Goal: Information Seeking & Learning: Check status

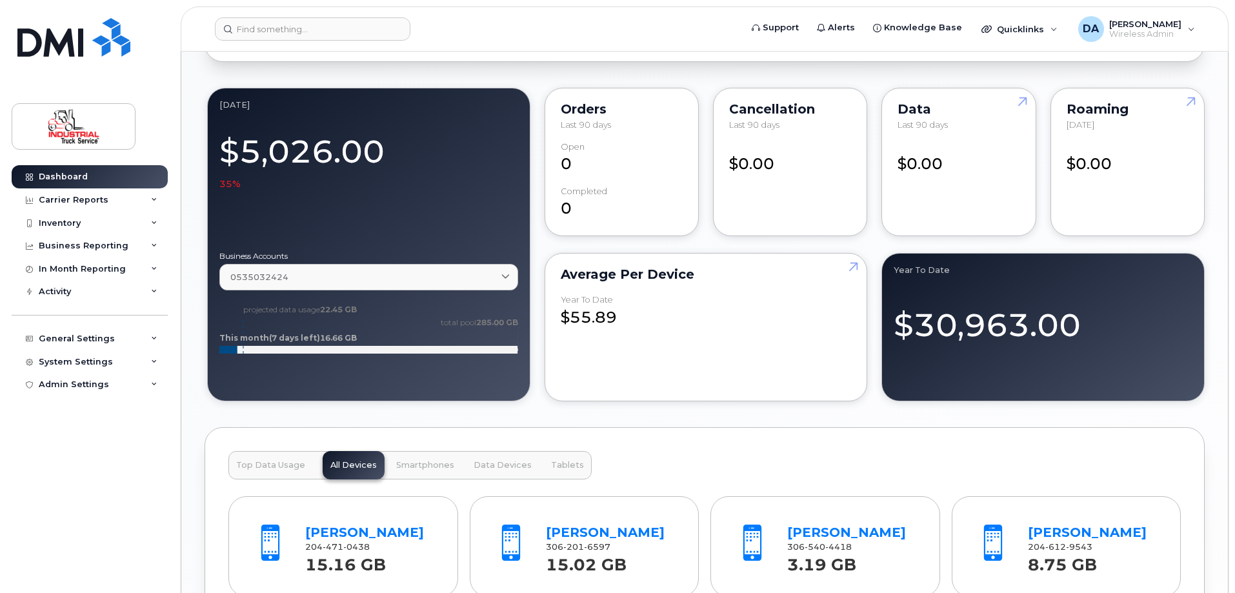
scroll to position [1162, 0]
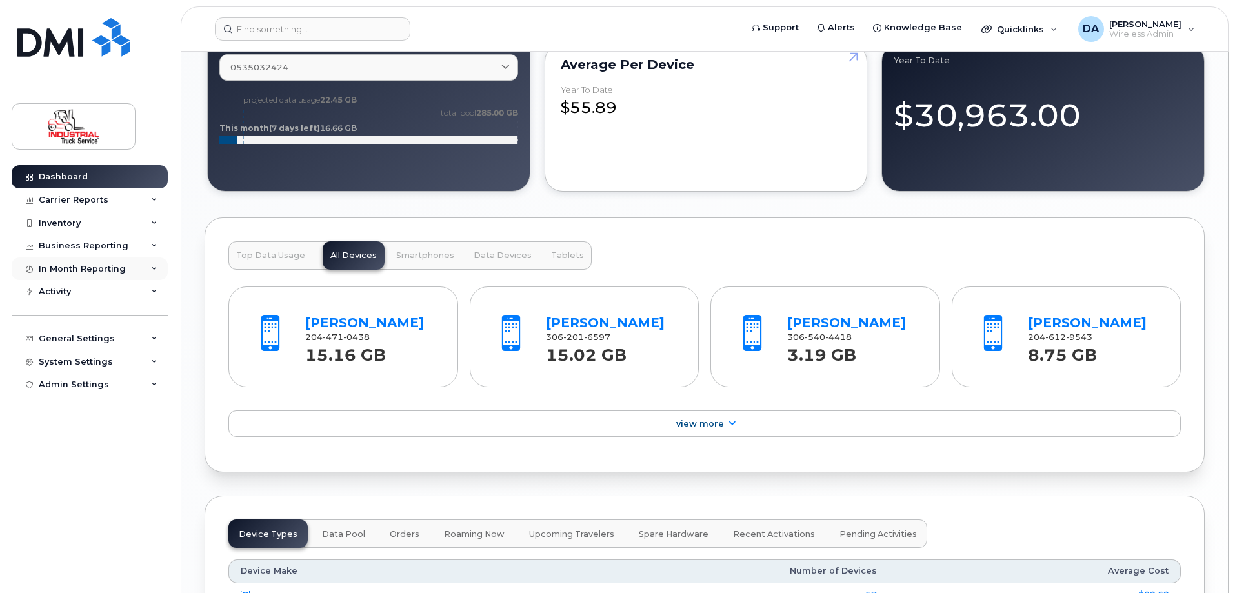
click at [59, 273] on div "In Month Reporting" at bounding box center [82, 269] width 87 height 10
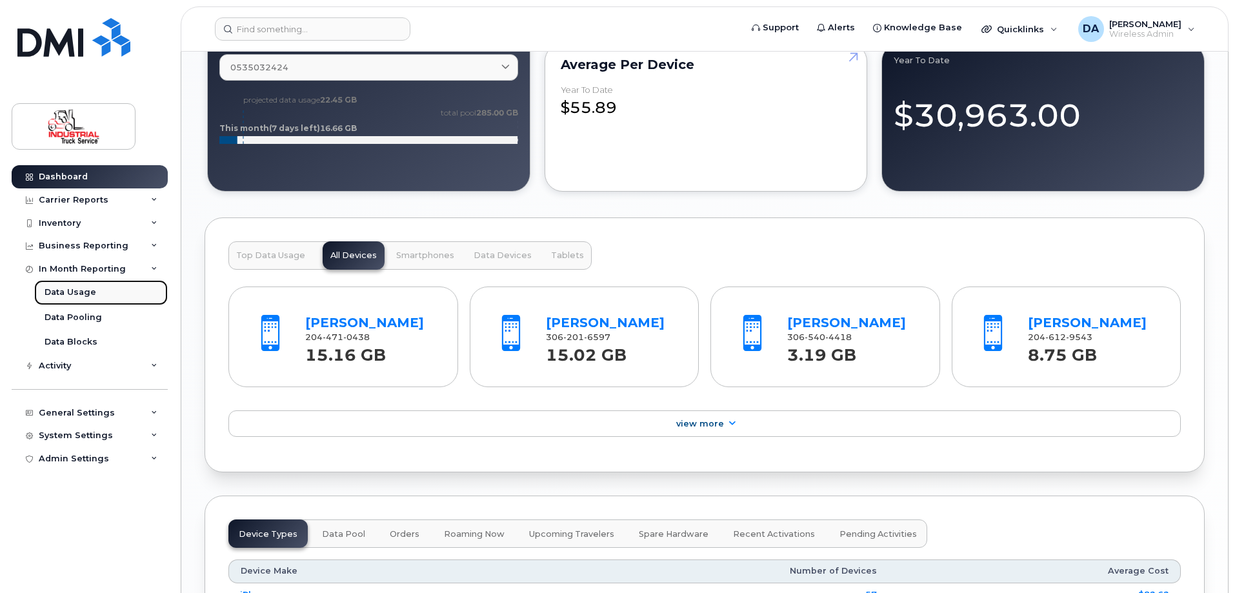
click at [77, 291] on div "Data Usage" at bounding box center [71, 293] width 52 height 12
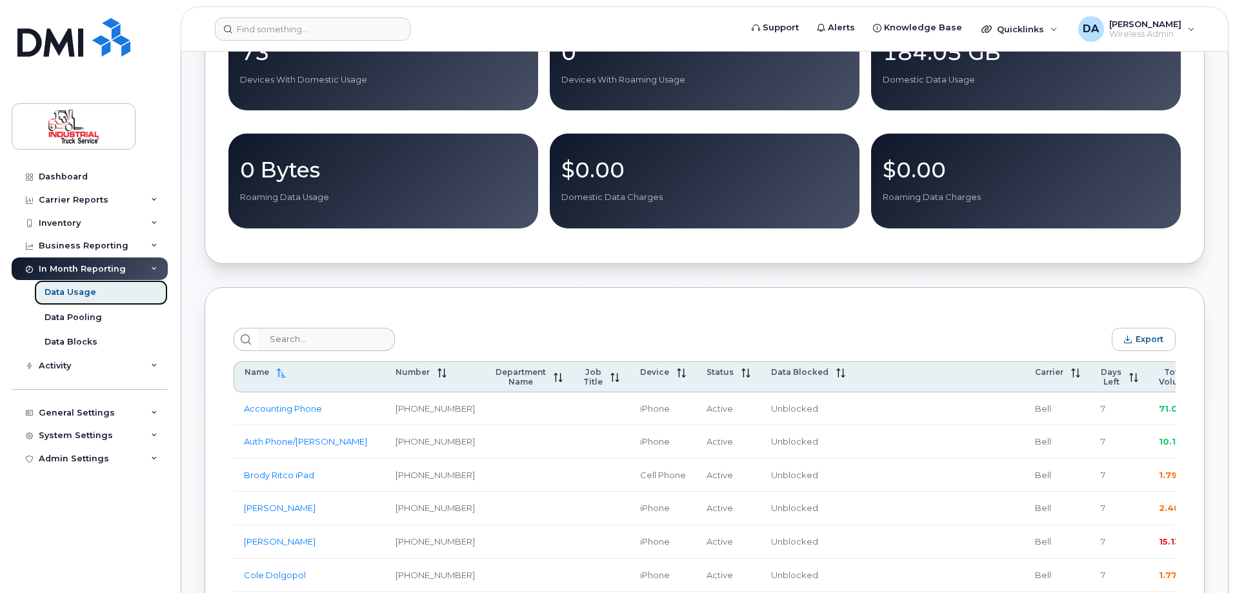
scroll to position [452, 0]
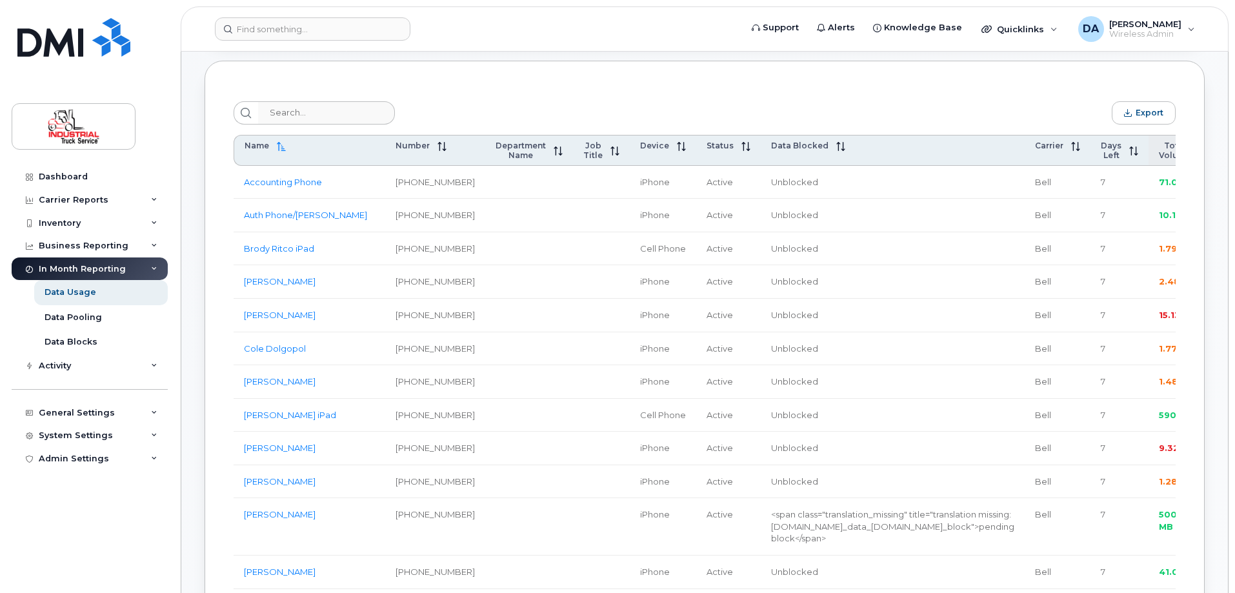
click at [1159, 150] on span "Total Volume" at bounding box center [1175, 150] width 32 height 19
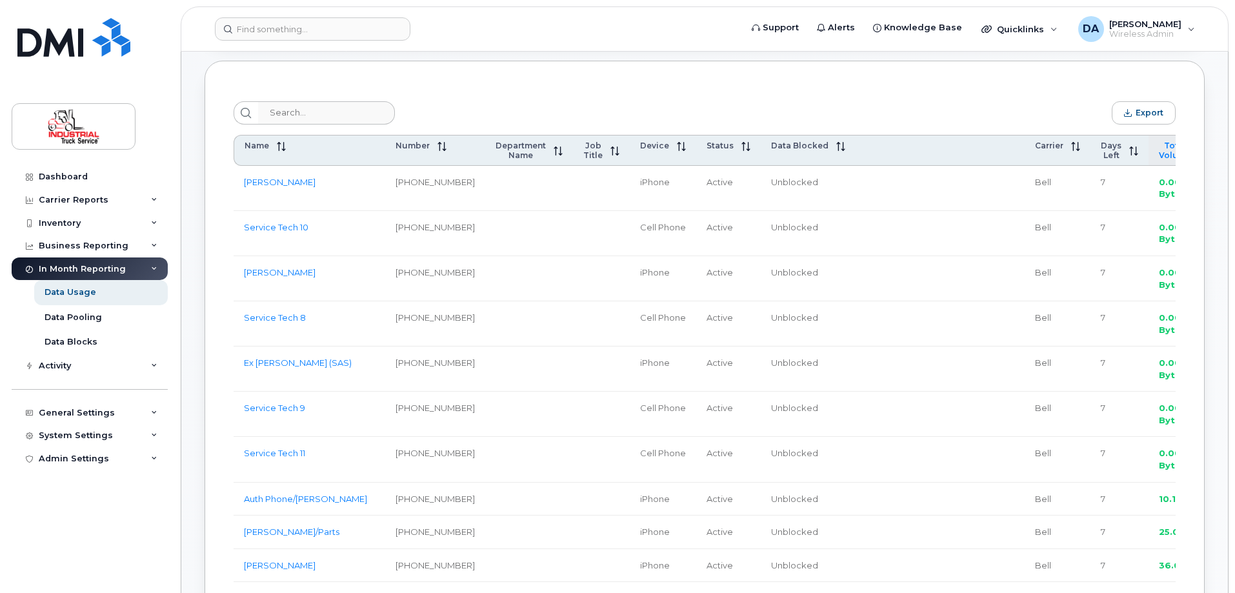
click at [1159, 150] on span "Total Volume" at bounding box center [1175, 150] width 32 height 19
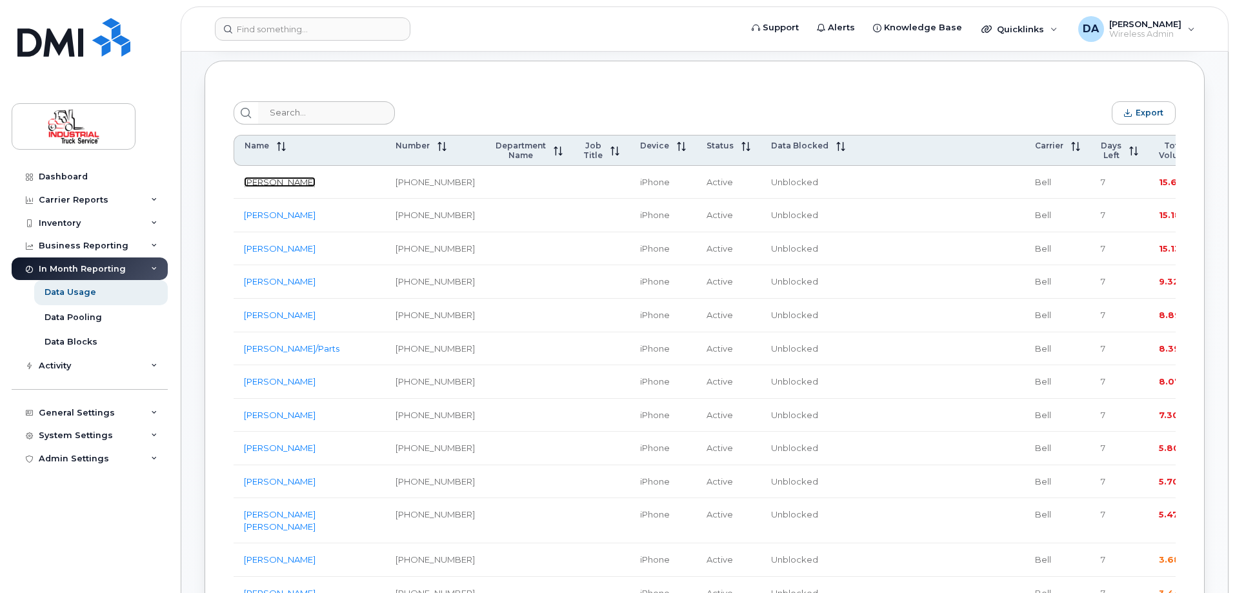
click at [273, 185] on link "Rafal Balakut" at bounding box center [280, 182] width 72 height 10
click at [273, 220] on link "[PERSON_NAME]" at bounding box center [280, 215] width 72 height 10
click at [272, 254] on link "[PERSON_NAME]" at bounding box center [280, 248] width 72 height 10
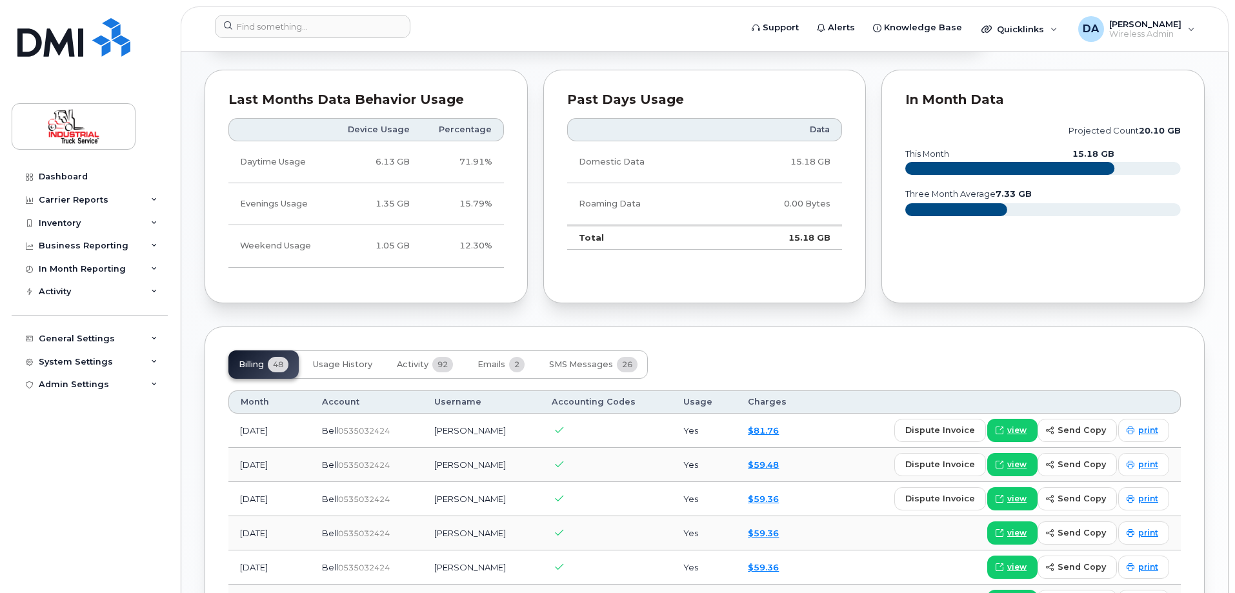
scroll to position [906, 0]
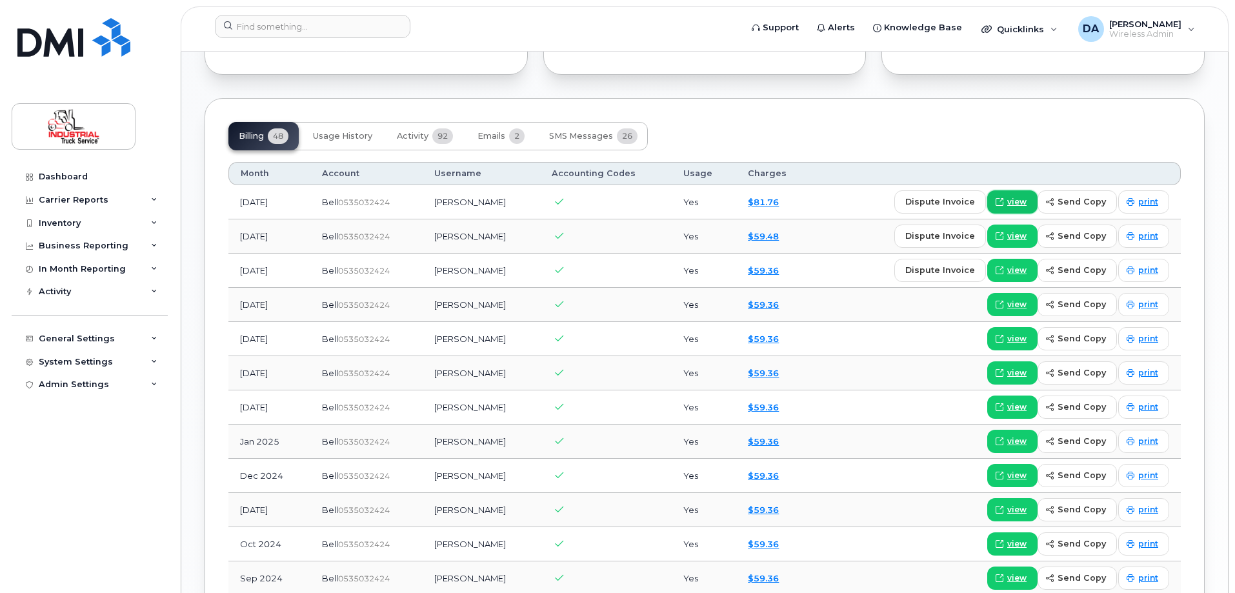
click at [1027, 206] on span "view" at bounding box center [1016, 202] width 19 height 12
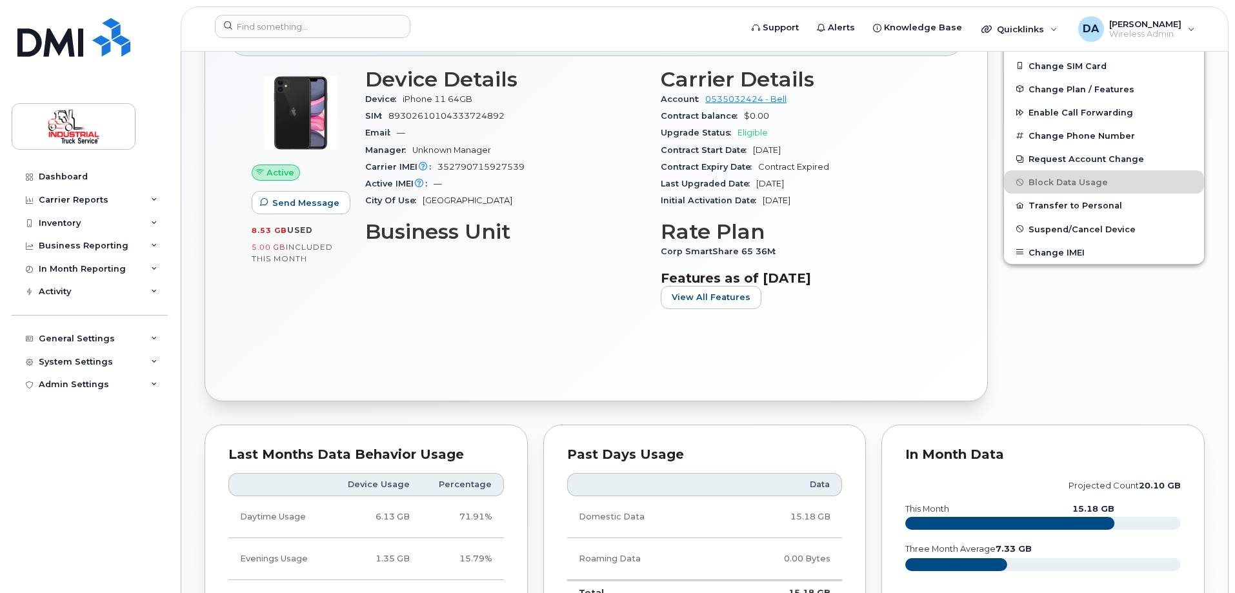
scroll to position [0, 0]
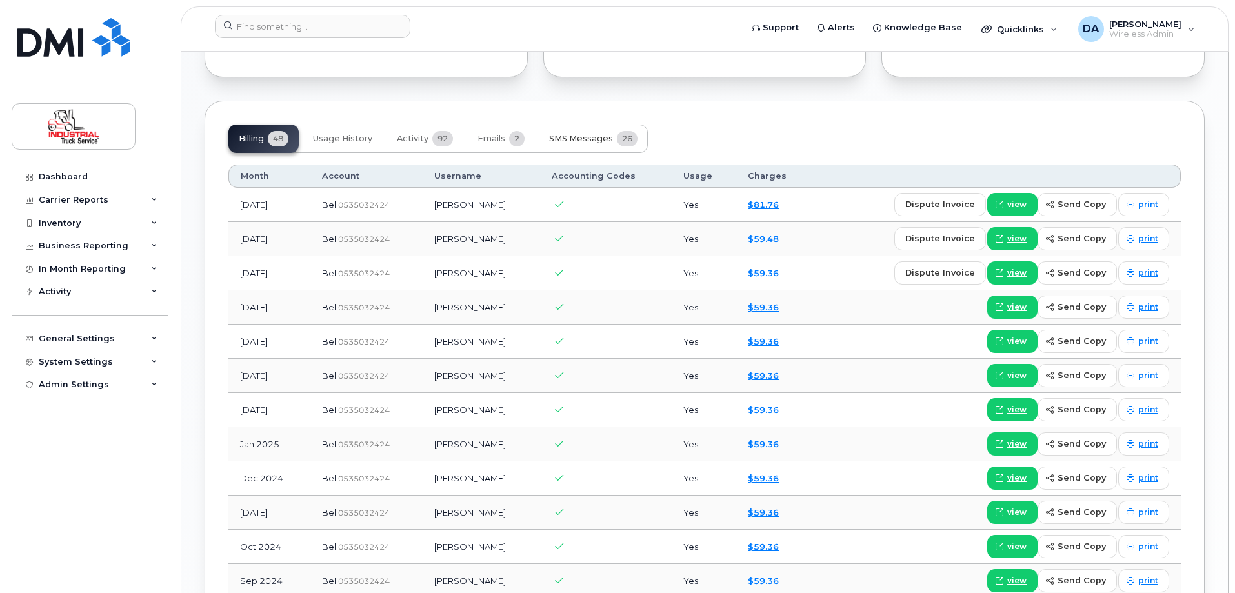
click at [600, 143] on span "SMS Messages" at bounding box center [581, 139] width 64 height 10
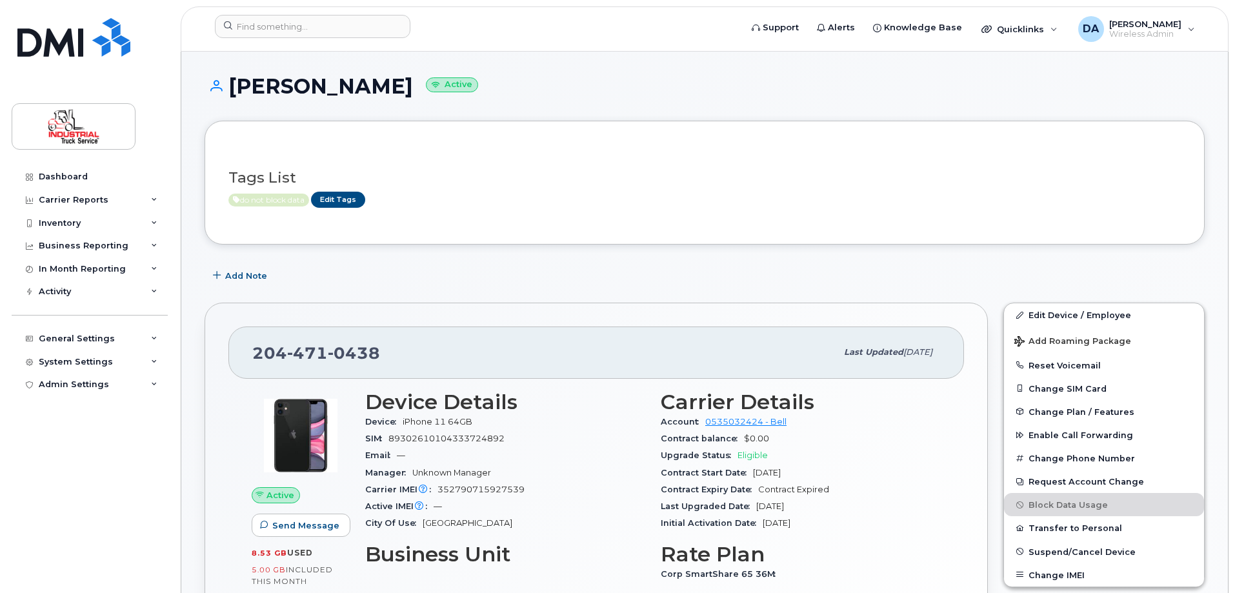
click at [878, 272] on div "Add Note" at bounding box center [705, 275] width 1000 height 23
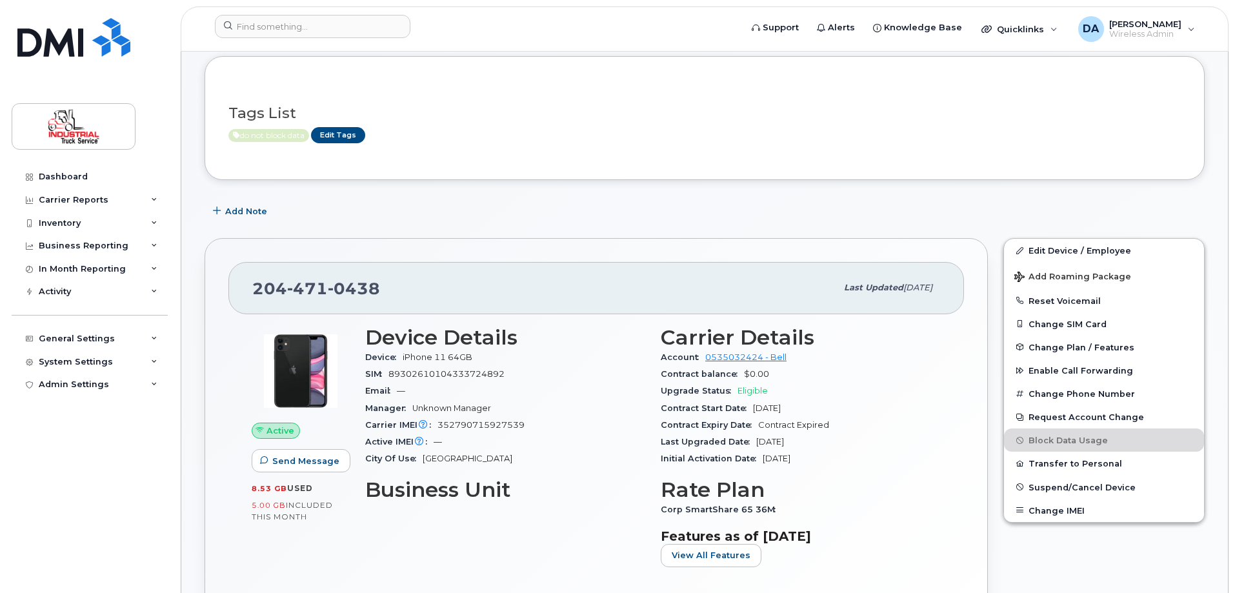
click at [908, 207] on div "Add Note" at bounding box center [705, 210] width 1000 height 23
drag, startPoint x: 611, startPoint y: 237, endPoint x: 580, endPoint y: 151, distance: 91.9
click at [611, 237] on div "204 471 0438 Last updated Sep 16, 2025 Active Send Message 8.53 GB  used 5.00 G…" at bounding box center [596, 448] width 799 height 437
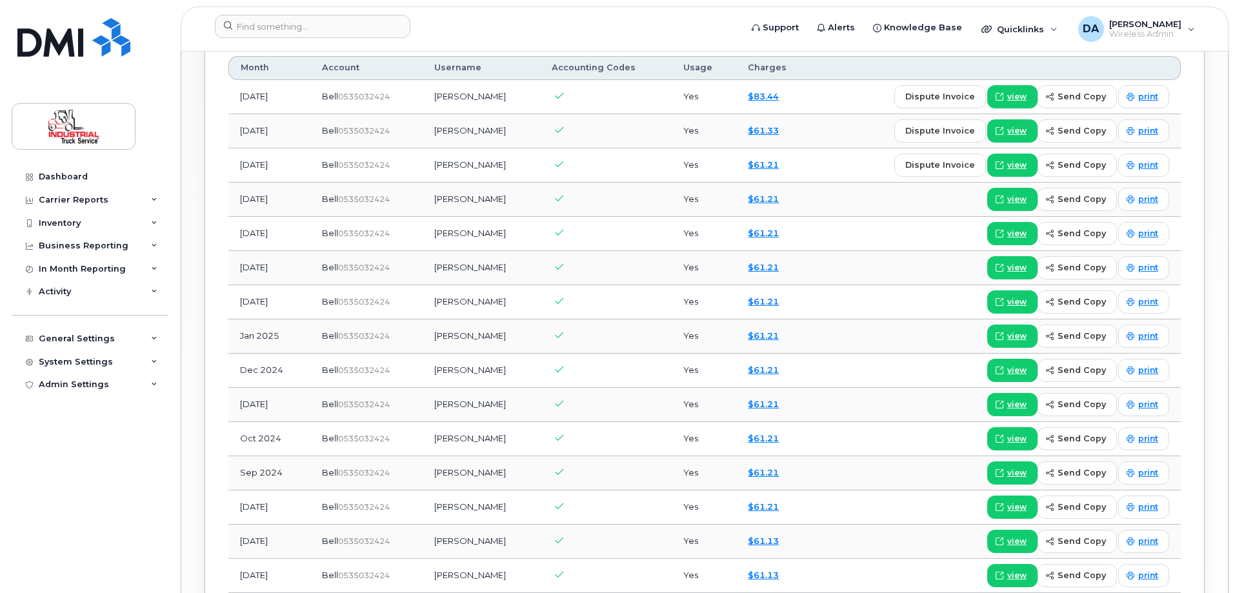
scroll to position [645, 0]
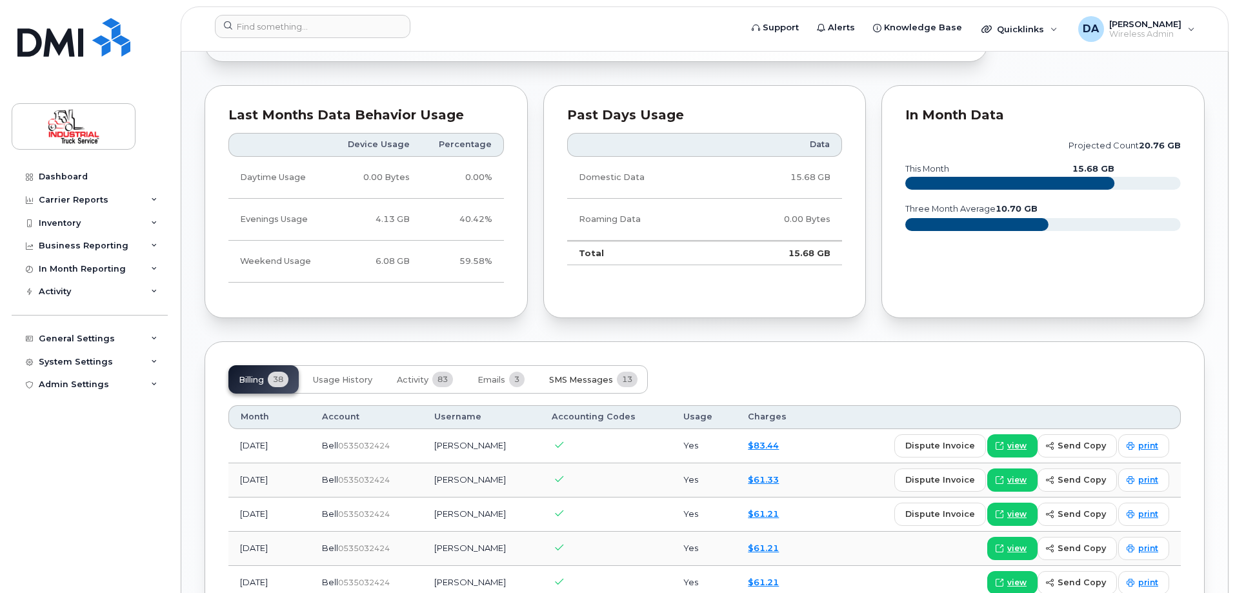
click at [609, 379] on span "SMS Messages" at bounding box center [581, 380] width 64 height 10
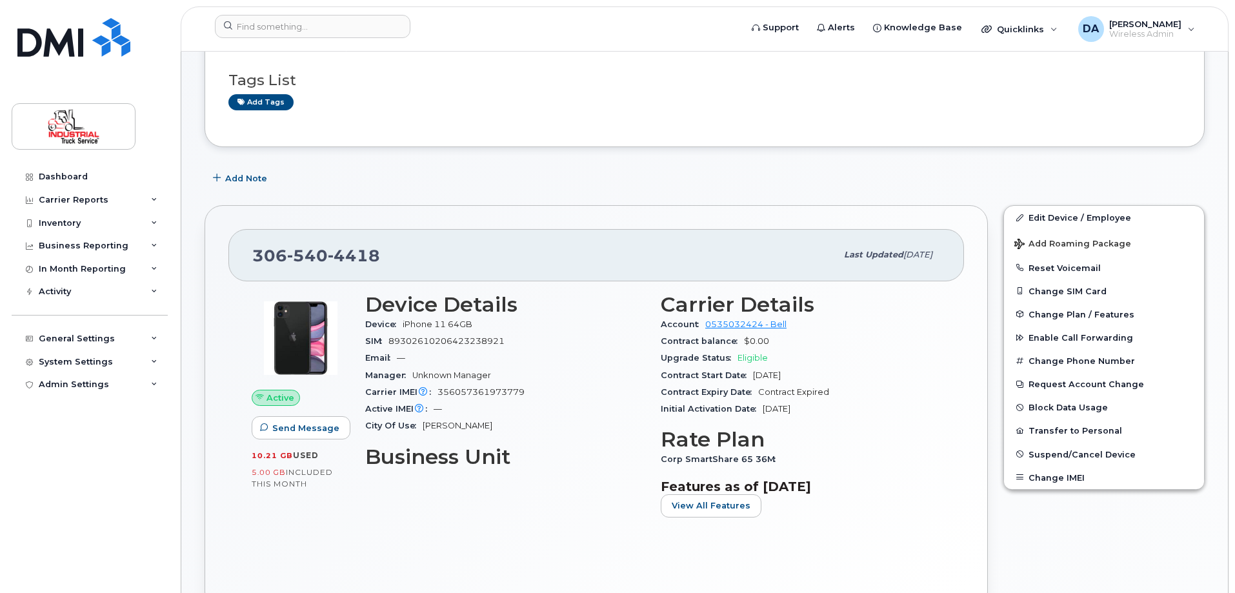
scroll to position [0, 0]
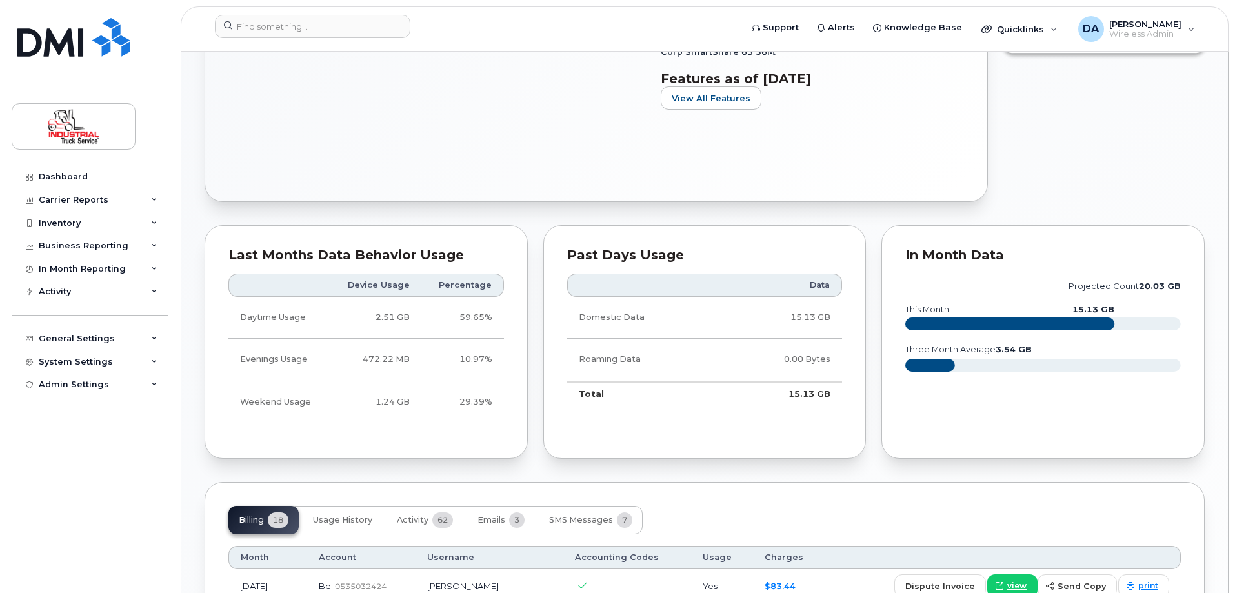
scroll to position [839, 0]
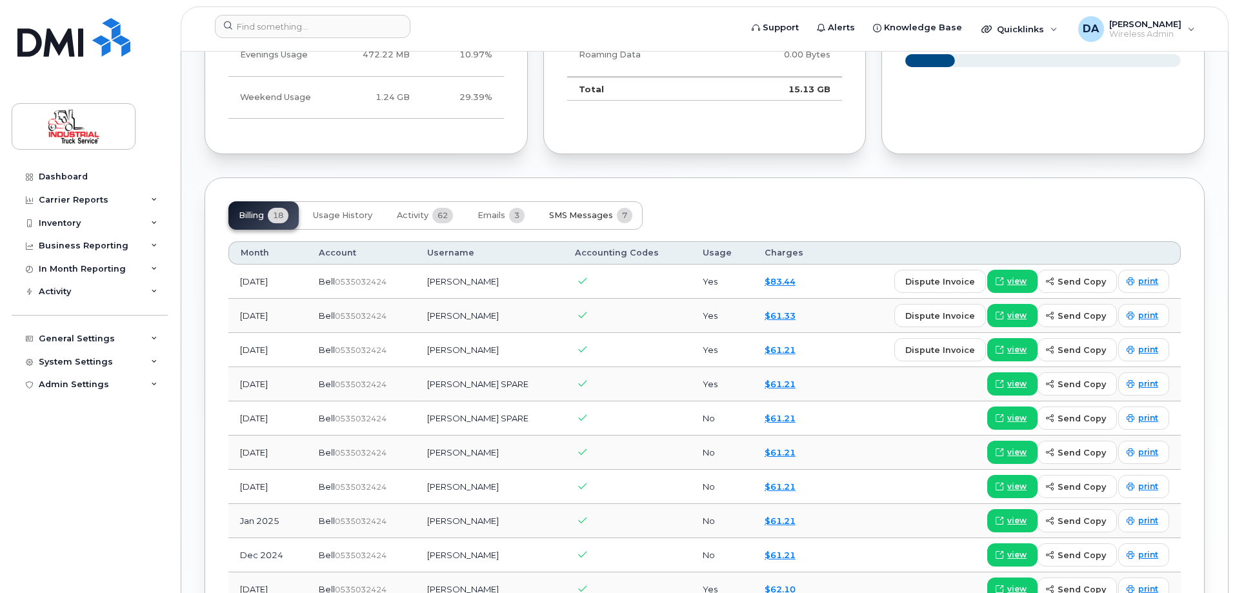
click at [570, 215] on span "SMS Messages" at bounding box center [581, 215] width 64 height 10
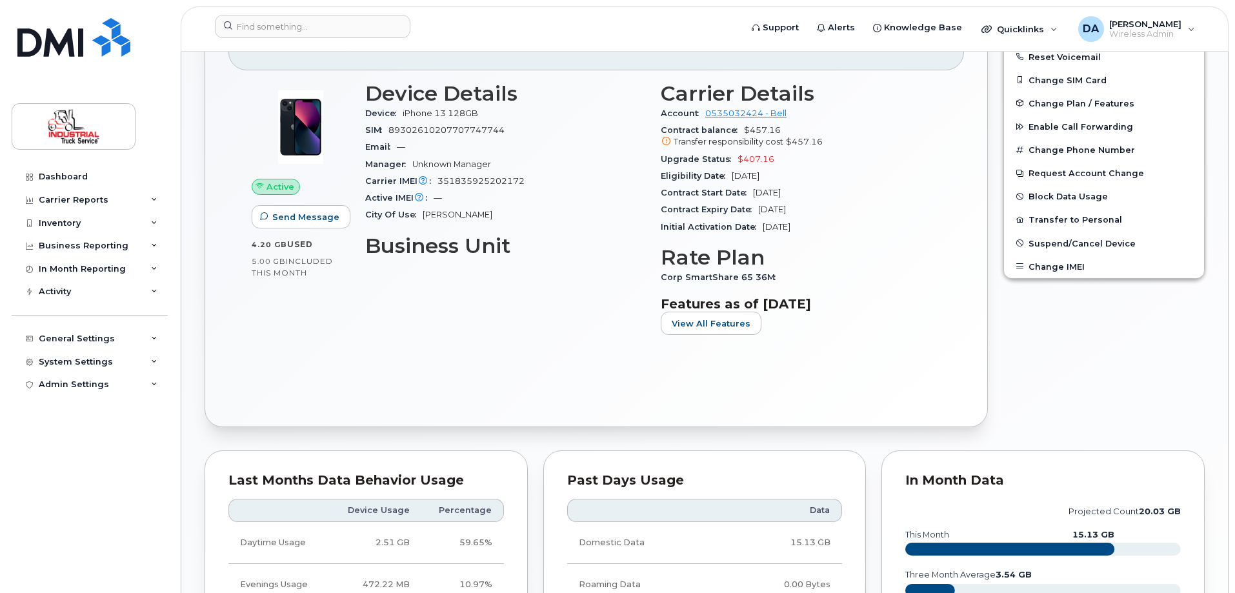
scroll to position [0, 0]
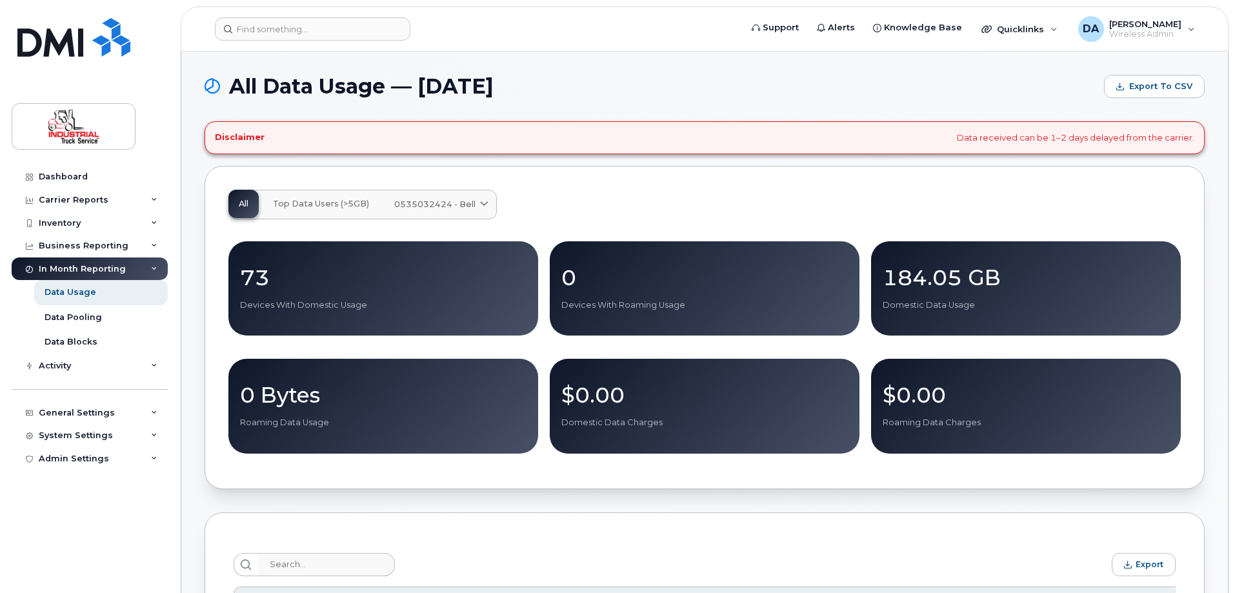
scroll to position [452, 0]
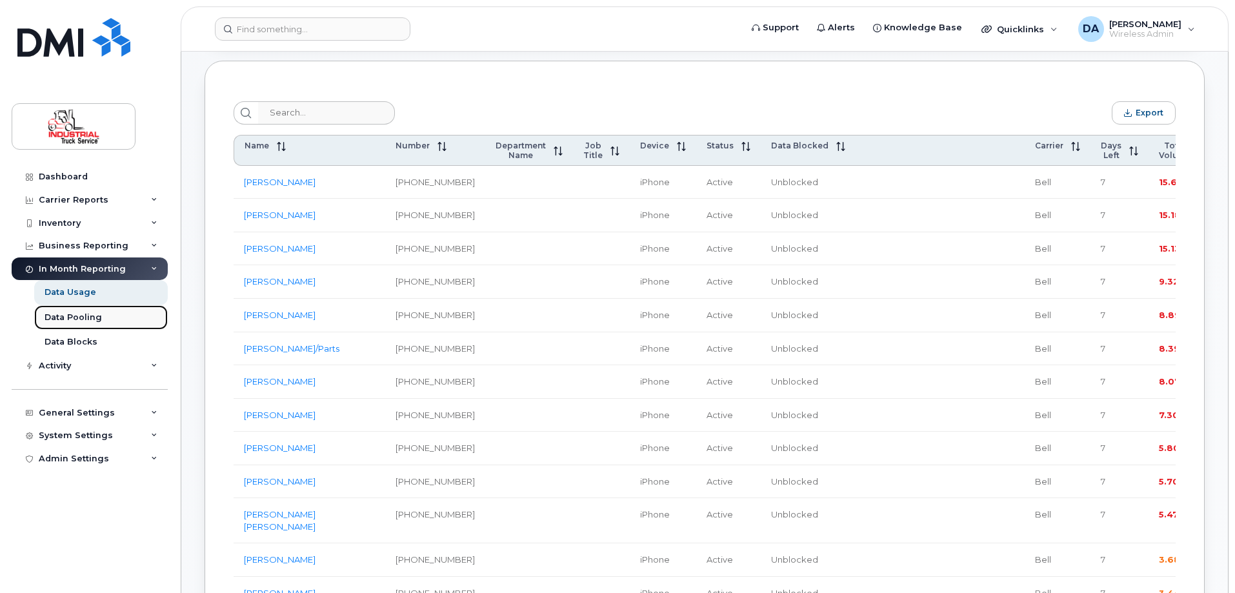
click at [81, 319] on div "Data Pooling" at bounding box center [73, 318] width 57 height 12
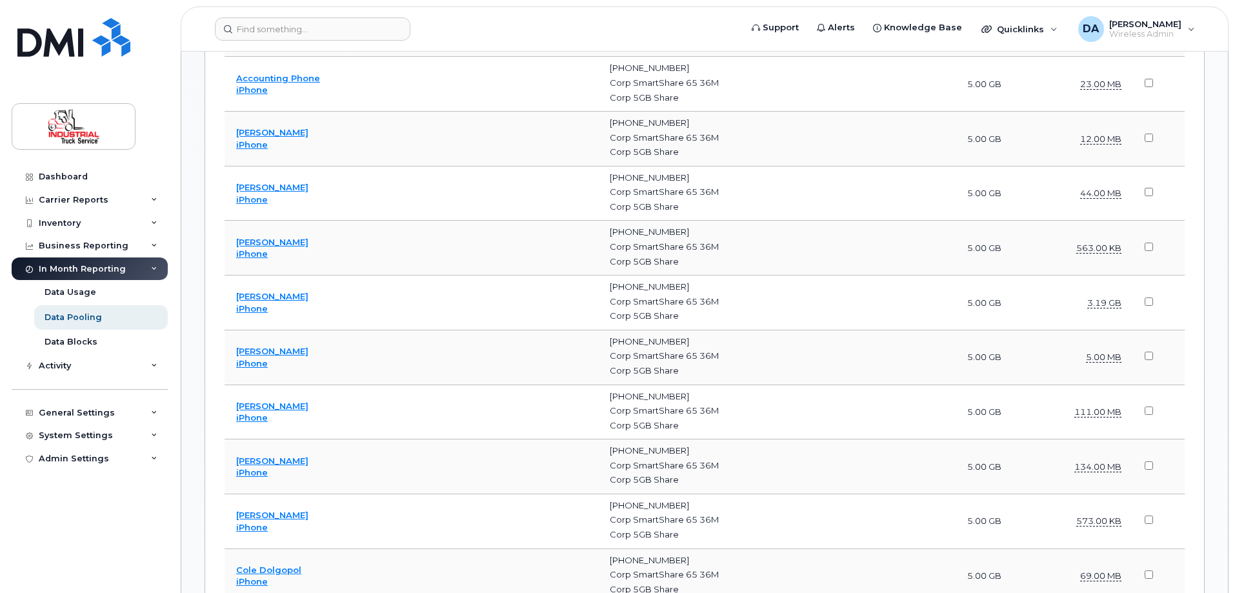
scroll to position [413, 0]
